Goal: Check status

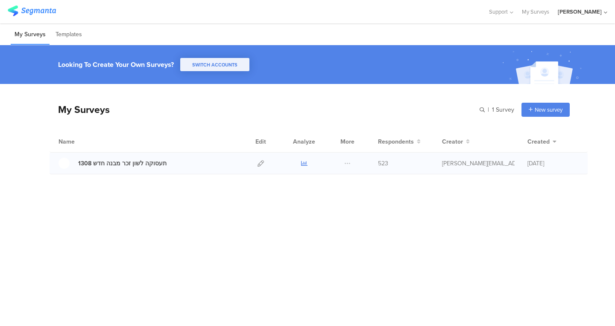
click at [303, 164] on icon at bounding box center [304, 163] width 6 height 6
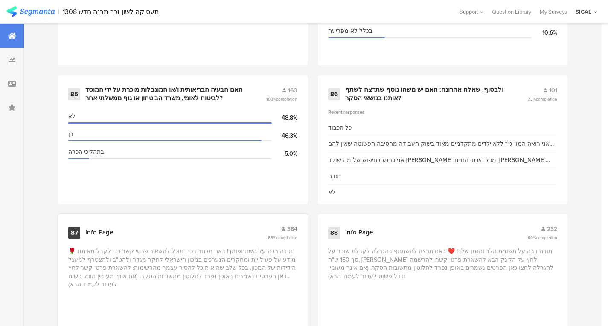
scroll to position [6202, 0]
